Goal: Use online tool/utility: Use online tool/utility

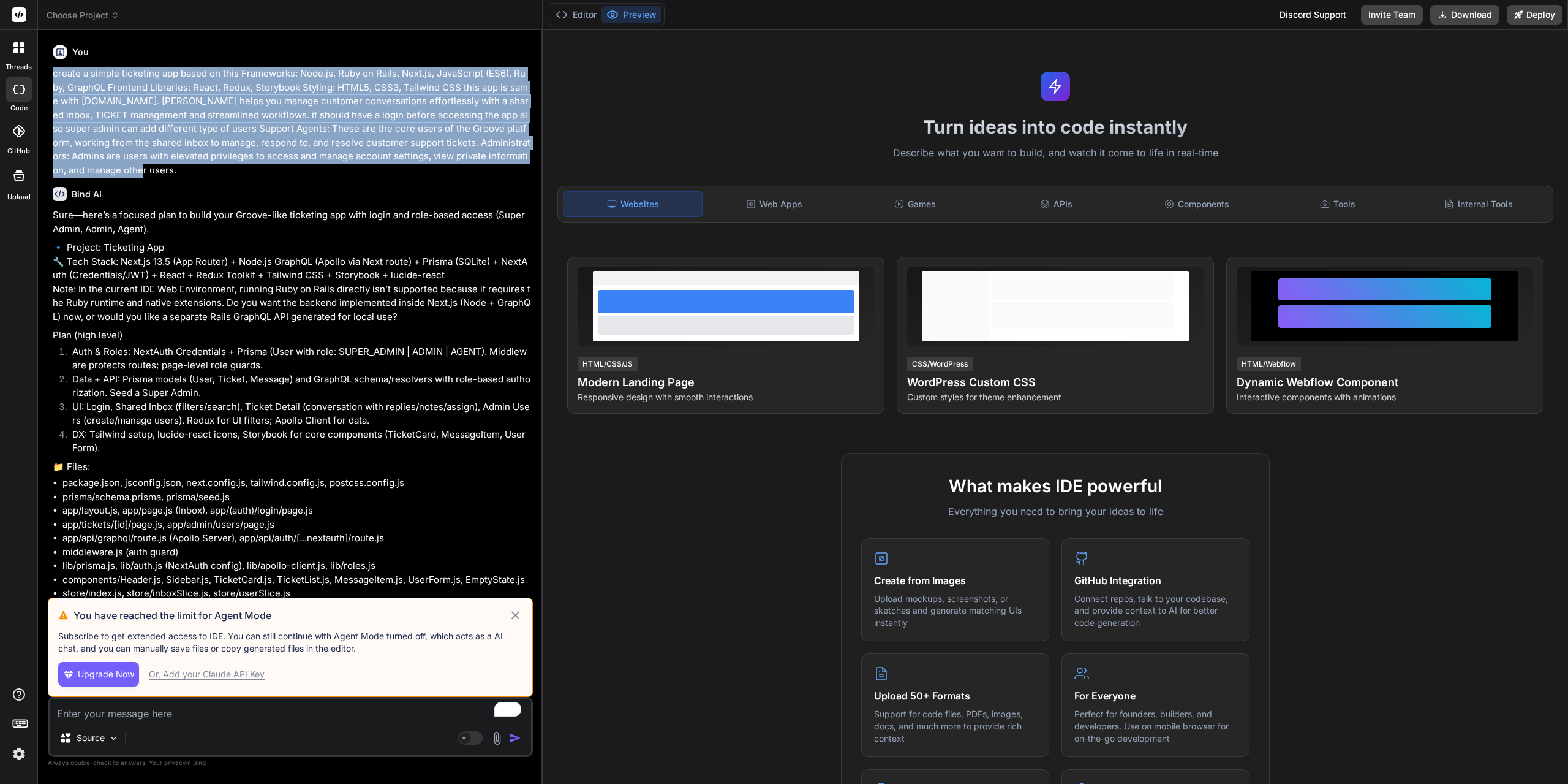
scroll to position [8573, 0]
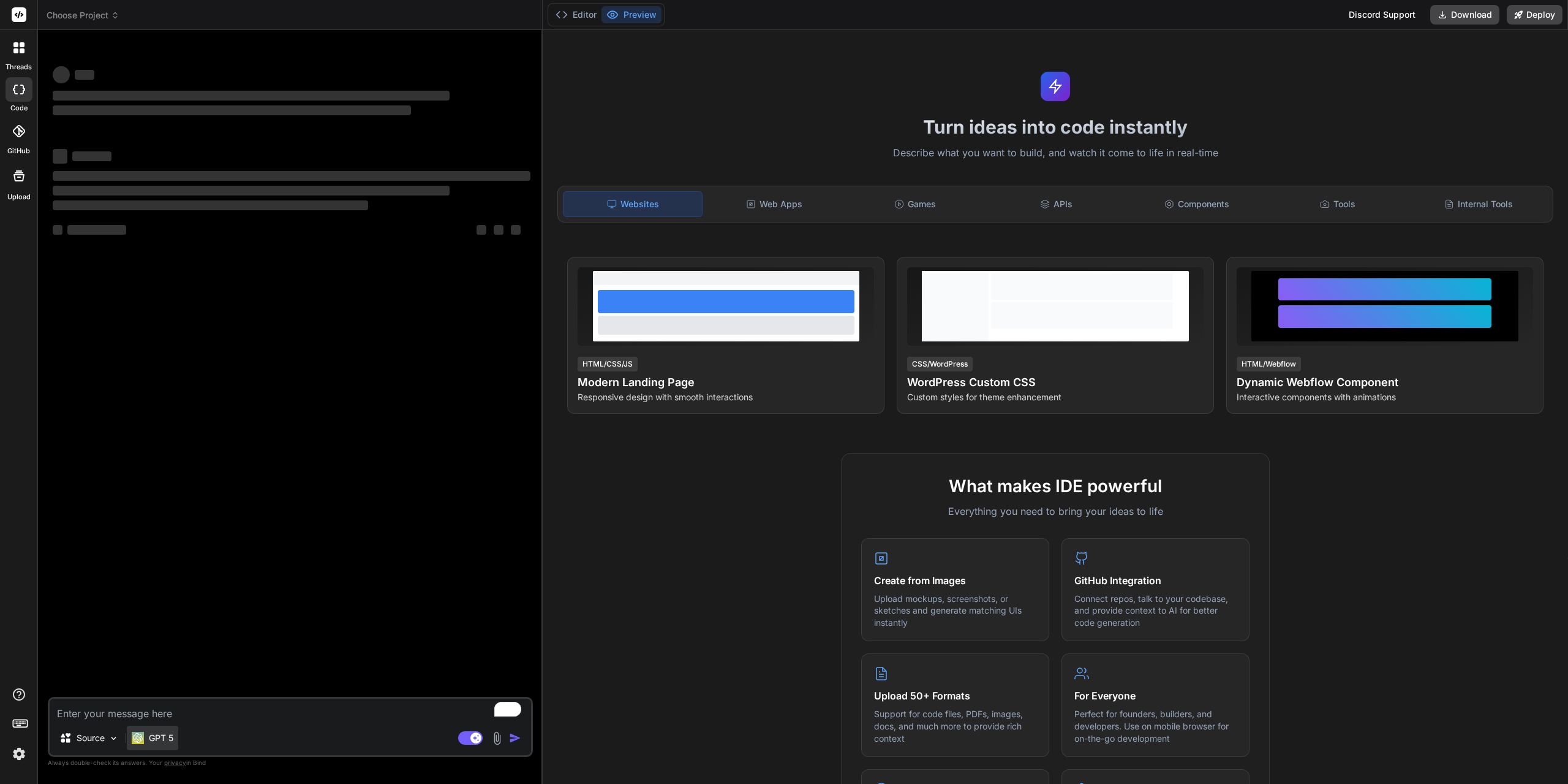
click at [163, 742] on p "GPT 5" at bounding box center [161, 738] width 24 height 13
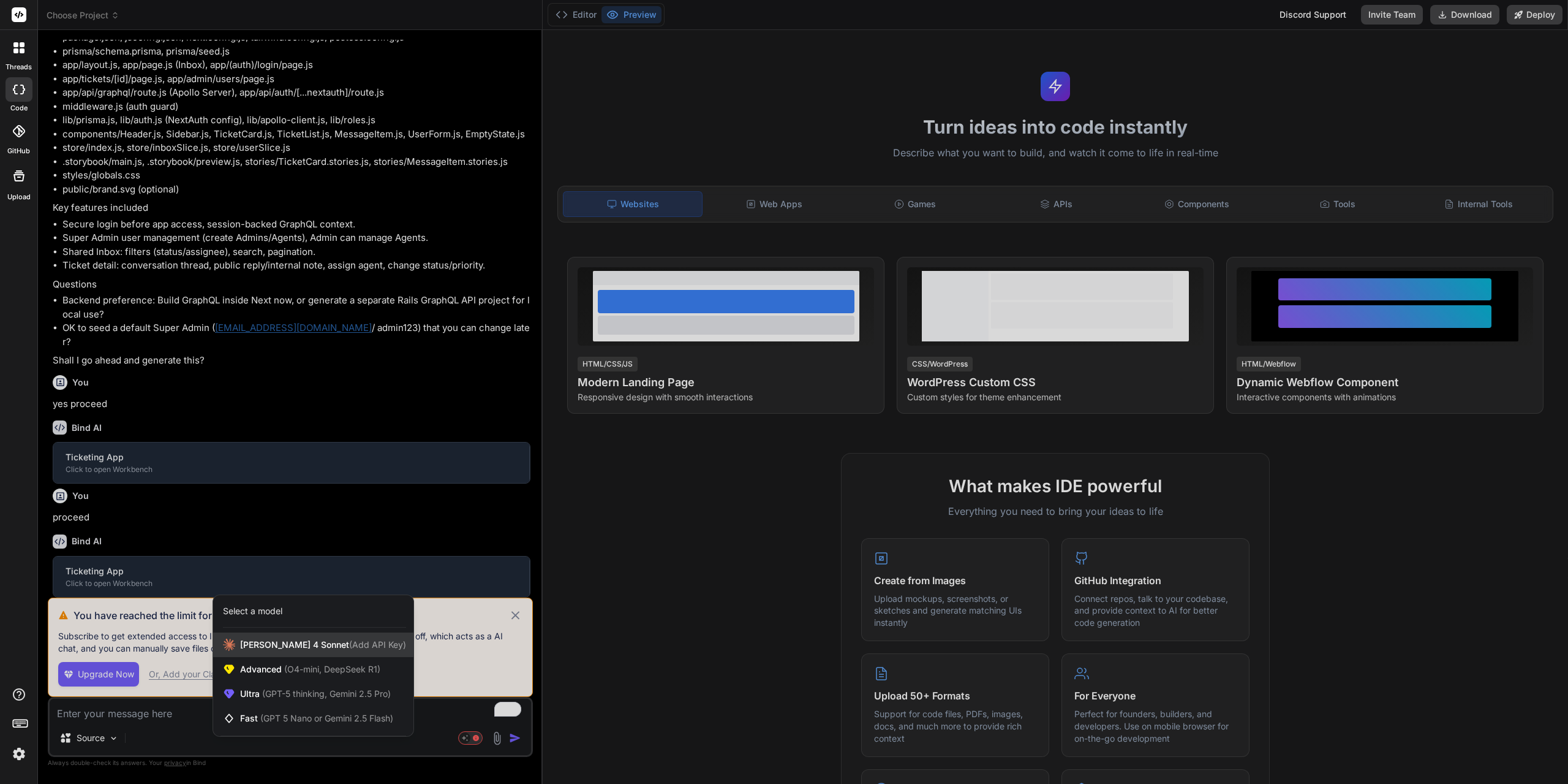
scroll to position [459, 0]
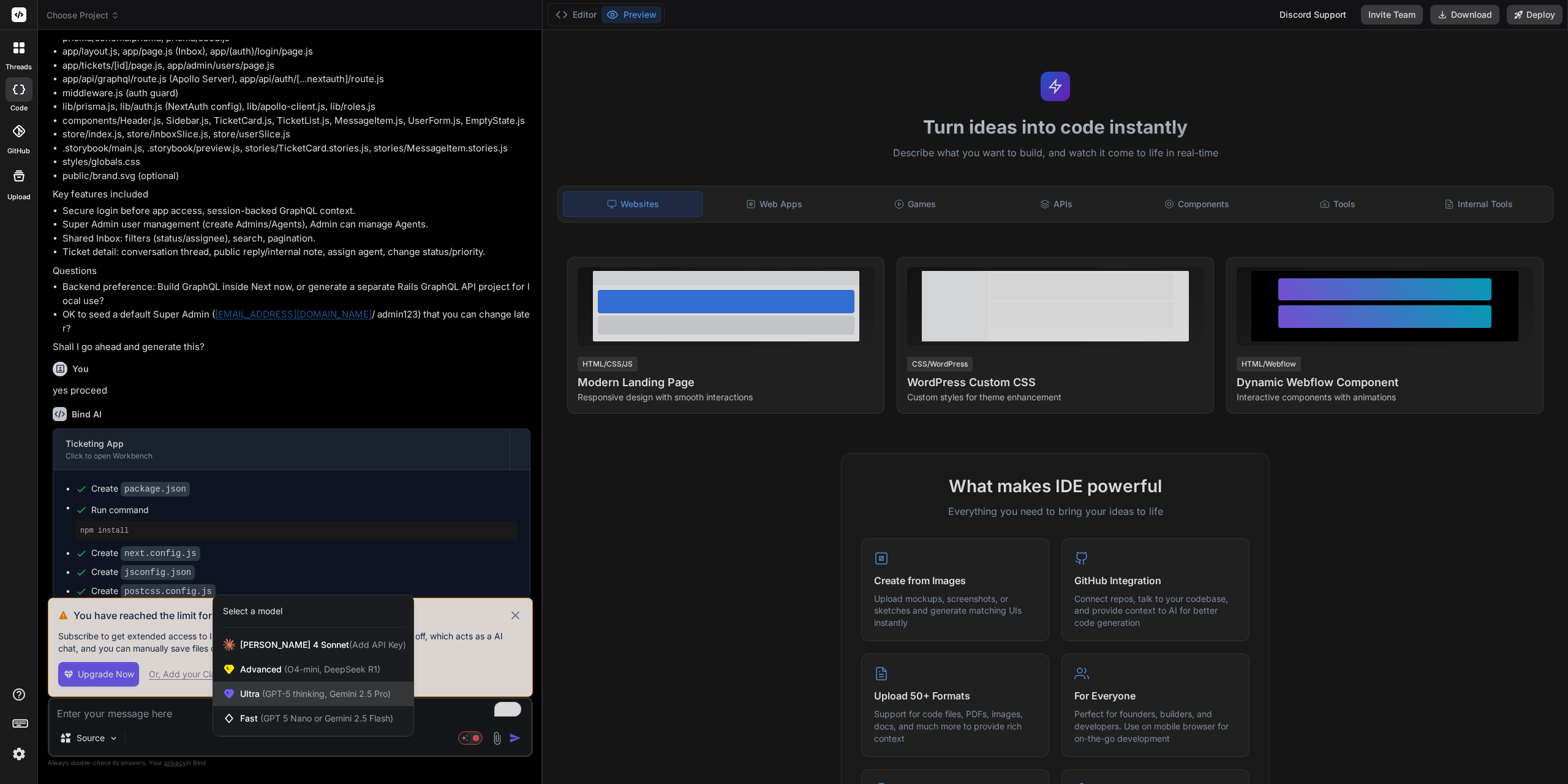
click at [331, 688] on span "(GPT-5 thinking, Gemini 2.5 Pro)" at bounding box center [325, 693] width 132 height 11
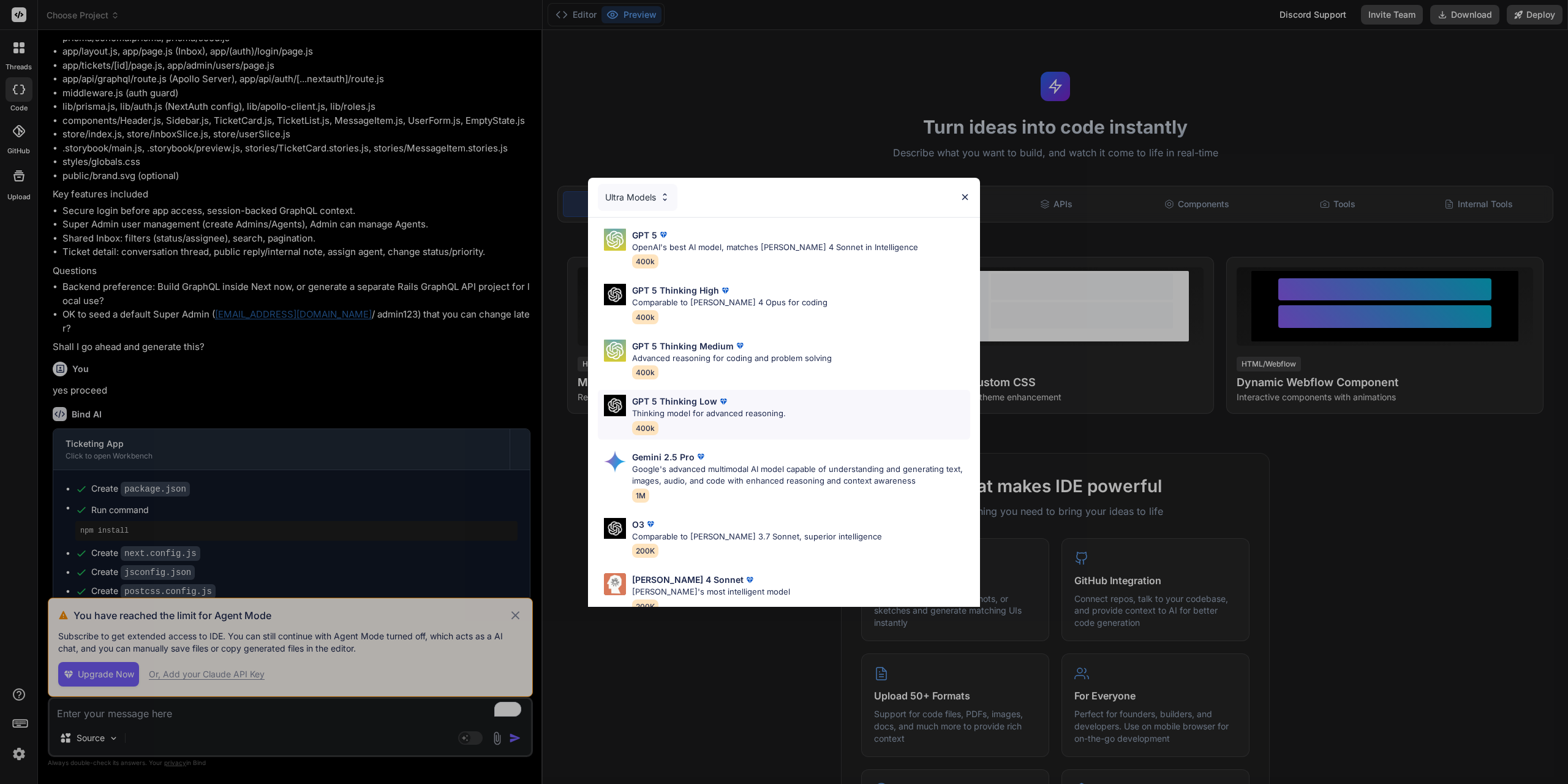
click at [679, 420] on div "GPT 5 Thinking Low Thinking model for advanced reasoning. 400k" at bounding box center [709, 414] width 154 height 40
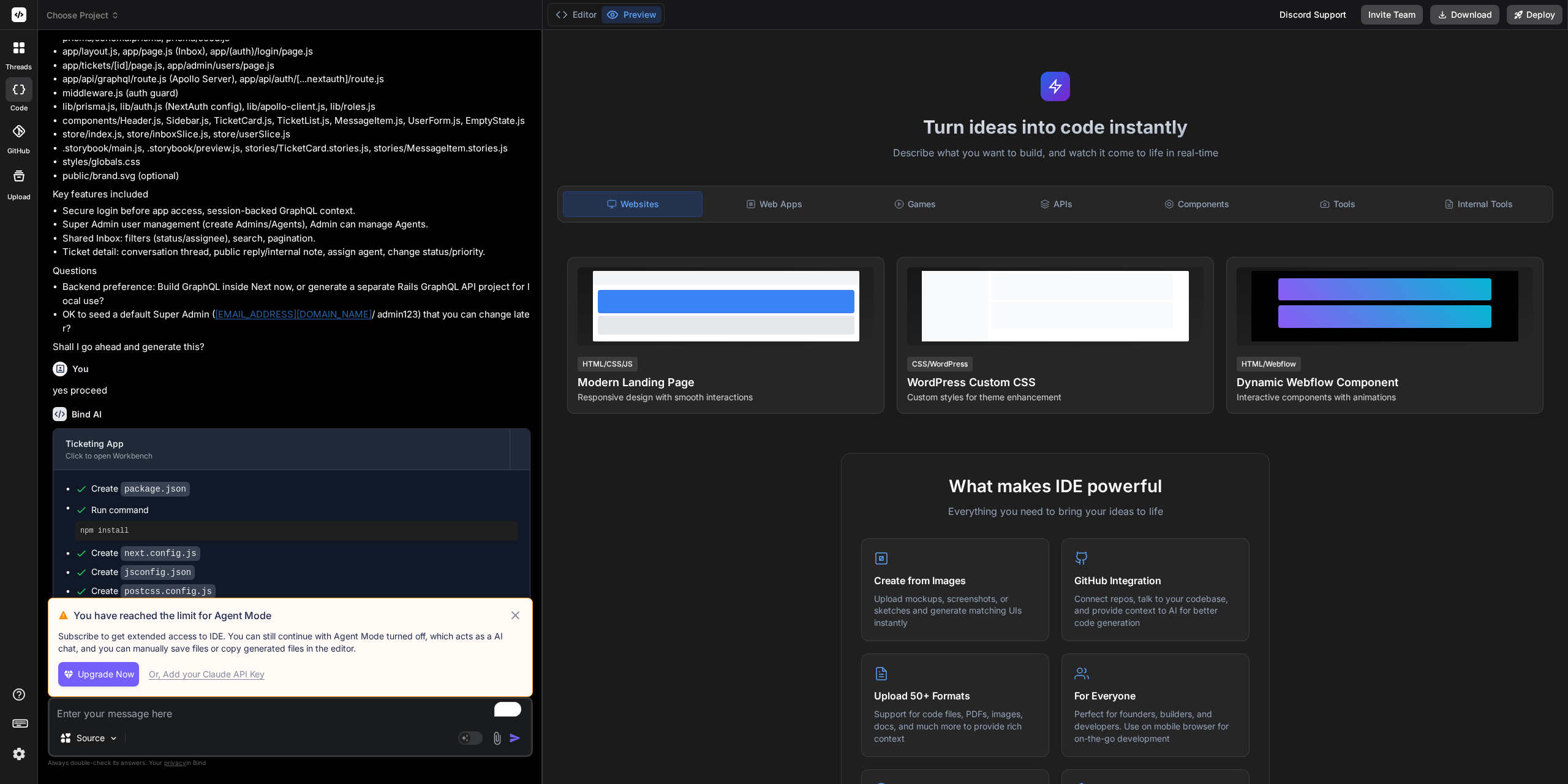
click at [516, 614] on icon at bounding box center [516, 615] width 9 height 9
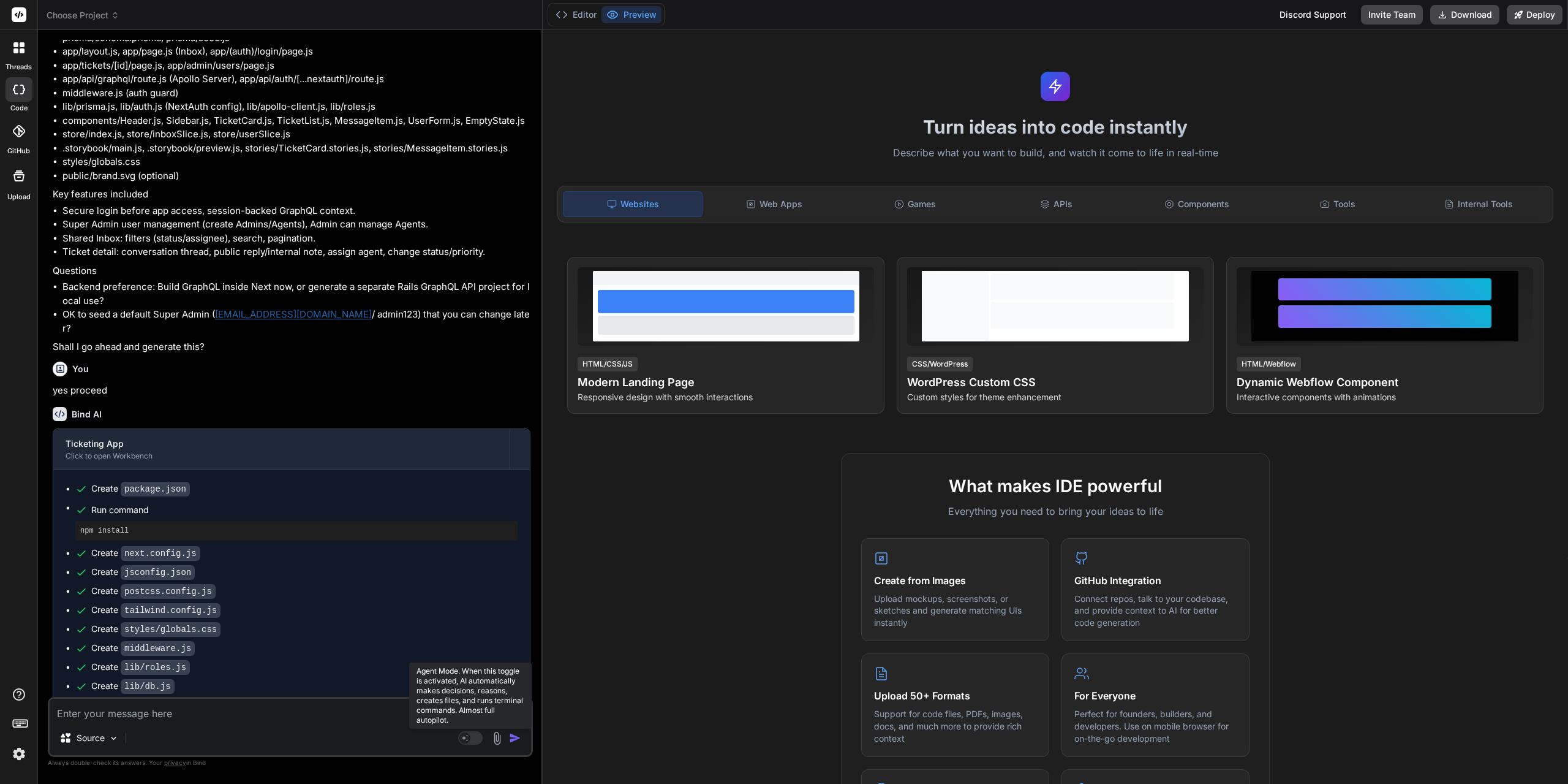
click at [466, 740] on rect at bounding box center [465, 737] width 11 height 11
type textarea "x"
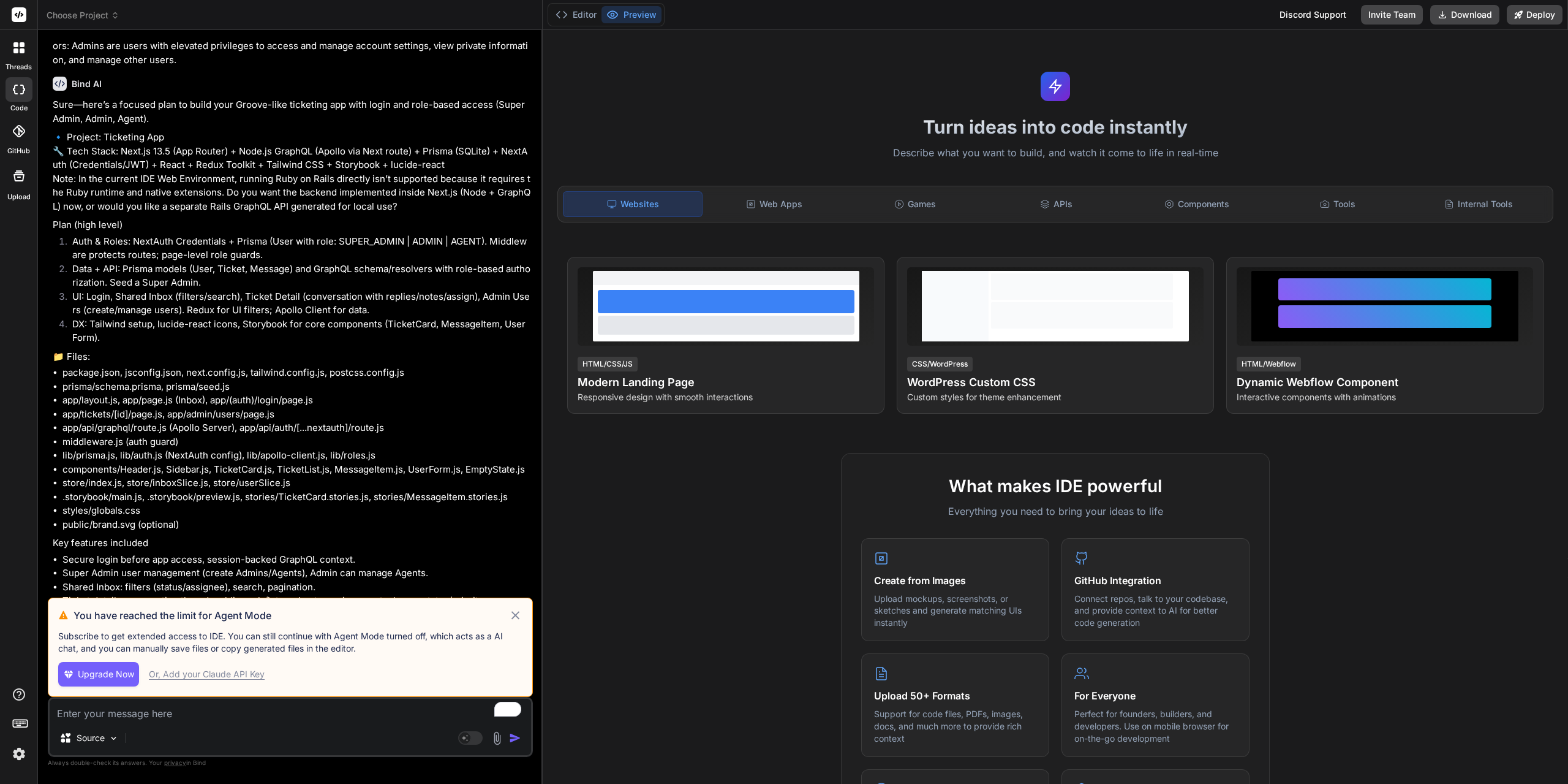
scroll to position [0, 0]
